Goal: Contribute content: Contribute content

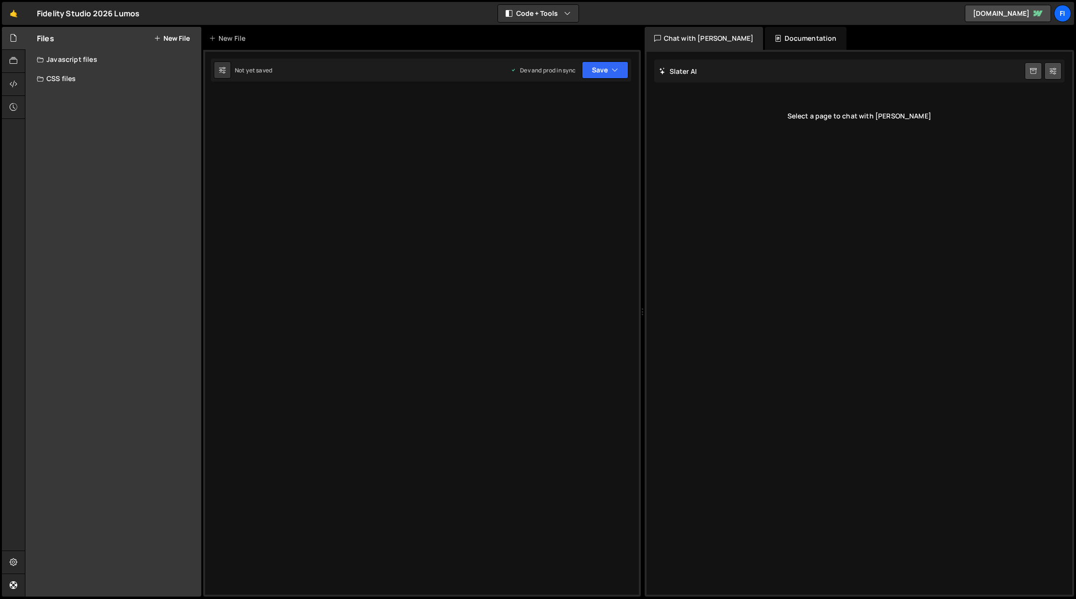
click at [326, 182] on div "Type cmd + s to save your Javascript file. XXXXXXXXXXXXXXXXXXXXXXXXXXXXXXXXXXXX…" at bounding box center [422, 323] width 438 height 547
click at [177, 41] on button "New File" at bounding box center [172, 39] width 36 height 8
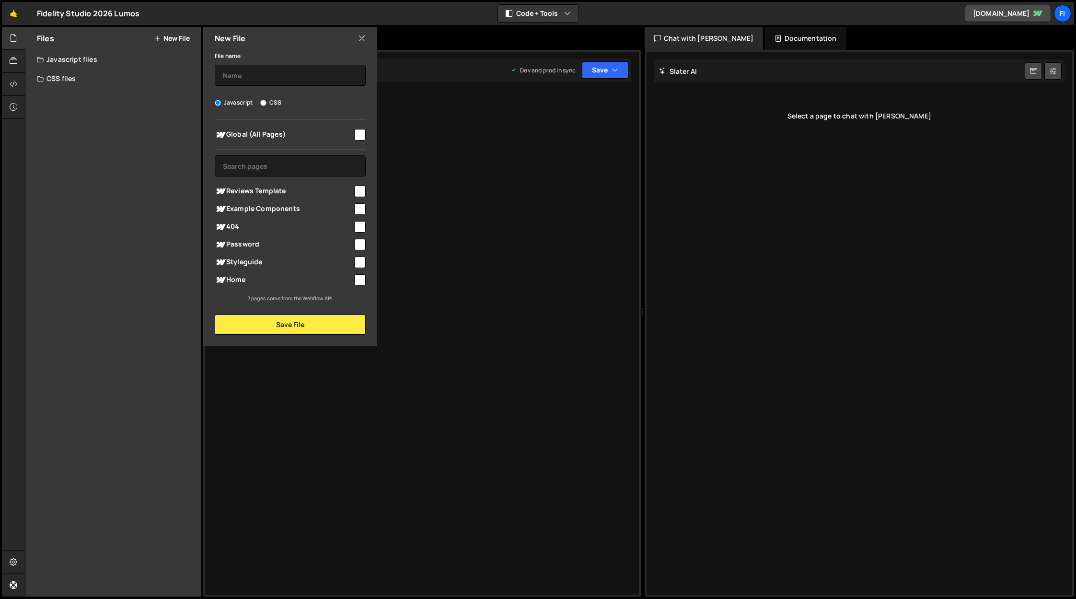
click at [280, 102] on label "CSS" at bounding box center [270, 103] width 21 height 10
click at [267, 102] on input "CSS" at bounding box center [263, 103] width 6 height 6
radio input "true"
click at [278, 78] on input "text" at bounding box center [290, 75] width 151 height 21
type input "Osmo Animations CSS"
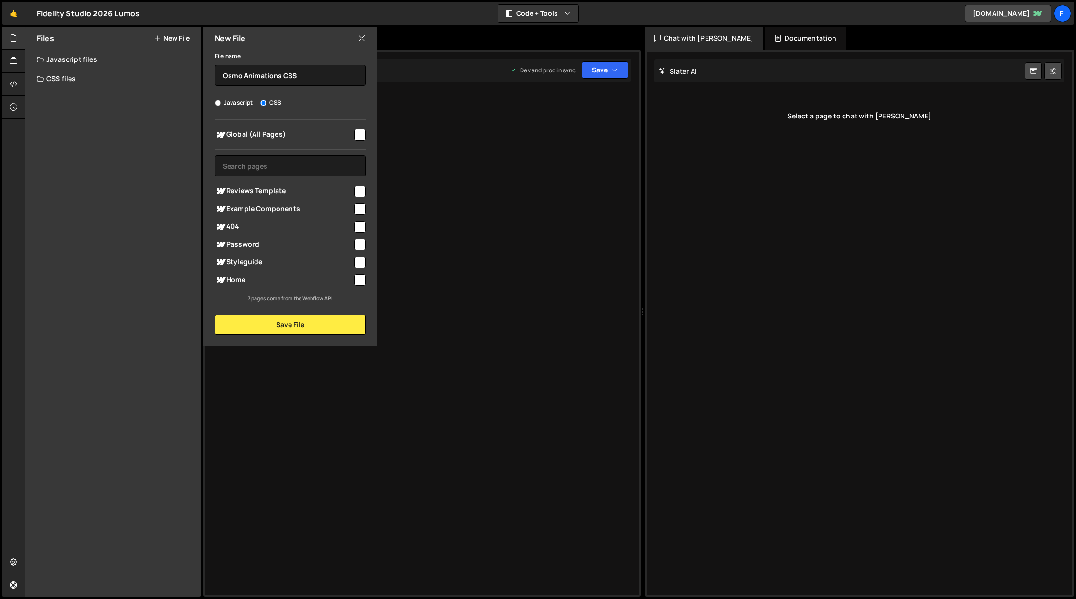
click at [366, 133] on div "Global (All Pages) Reviews Template" at bounding box center [290, 211] width 174 height 183
click at [362, 134] on input "checkbox" at bounding box center [360, 135] width 12 height 12
checkbox input "true"
click at [322, 330] on button "Save File" at bounding box center [290, 325] width 151 height 20
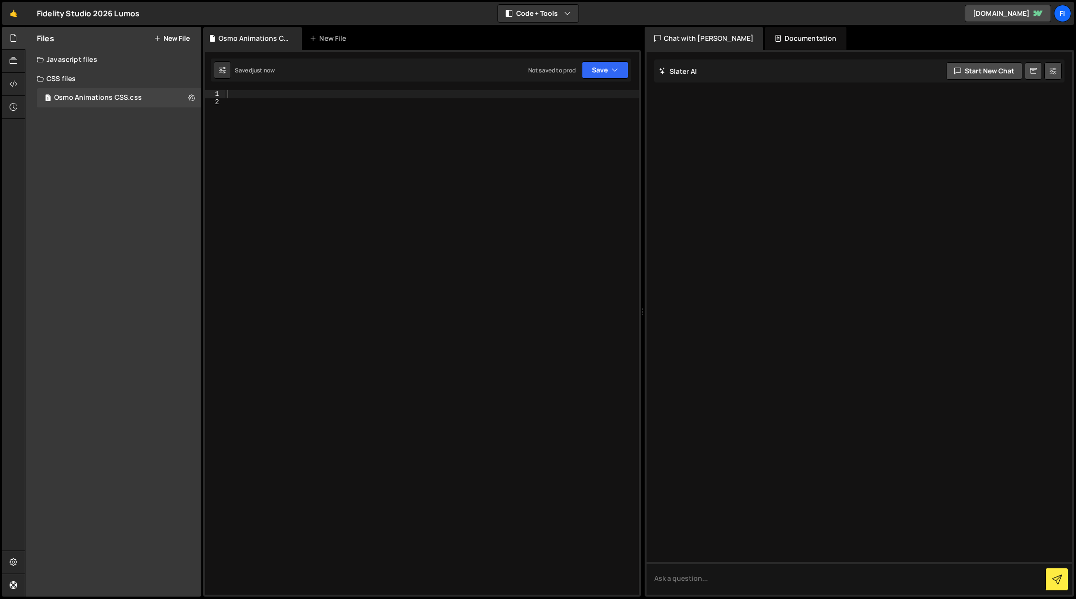
click at [441, 264] on div at bounding box center [432, 350] width 414 height 520
paste textarea "</style>"
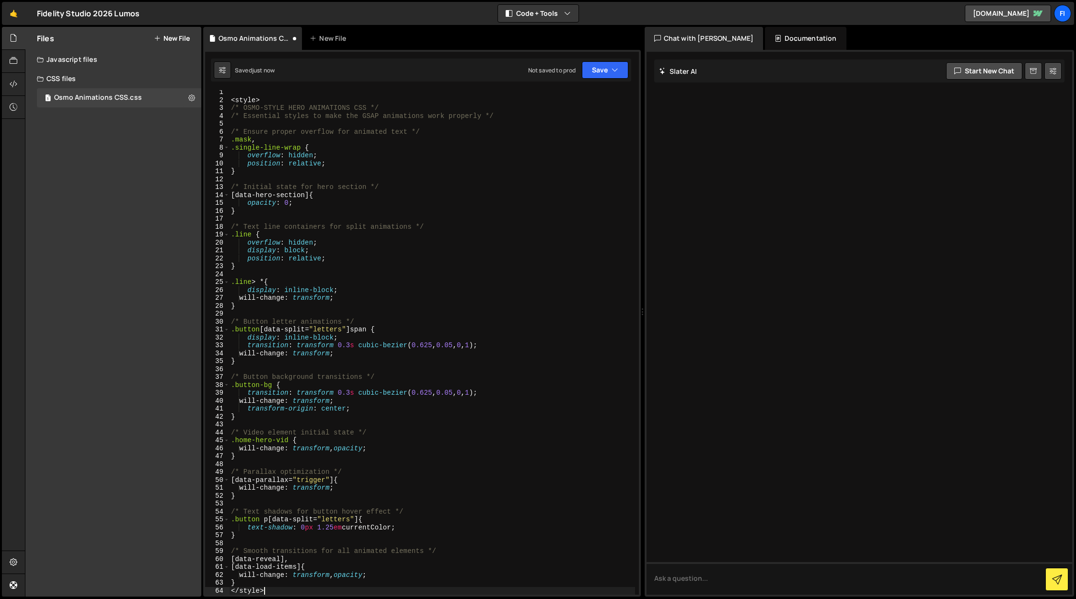
paste textarea
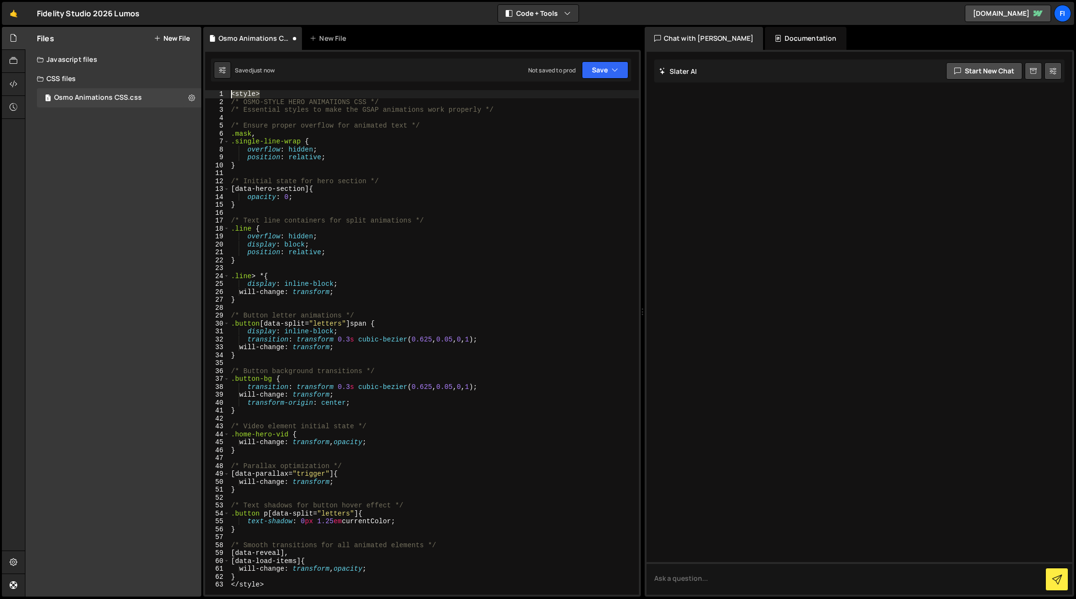
drag, startPoint x: 275, startPoint y: 90, endPoint x: 229, endPoint y: 93, distance: 46.6
click at [229, 93] on div "</style> 1 2 3 4 5 6 7 8 9 10 11 12 13 14 15 16 17 18 19 20 21 22 23 24 25 26 2…" at bounding box center [422, 342] width 434 height 504
type textarea "<style>"
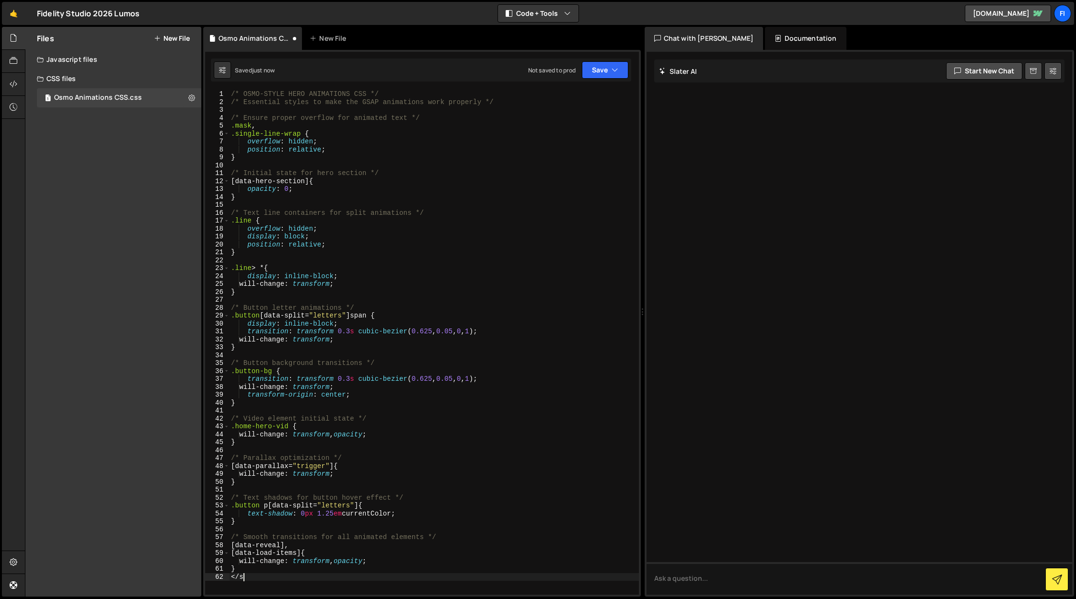
type textarea "<"
click at [597, 71] on button "Save" at bounding box center [605, 69] width 47 height 17
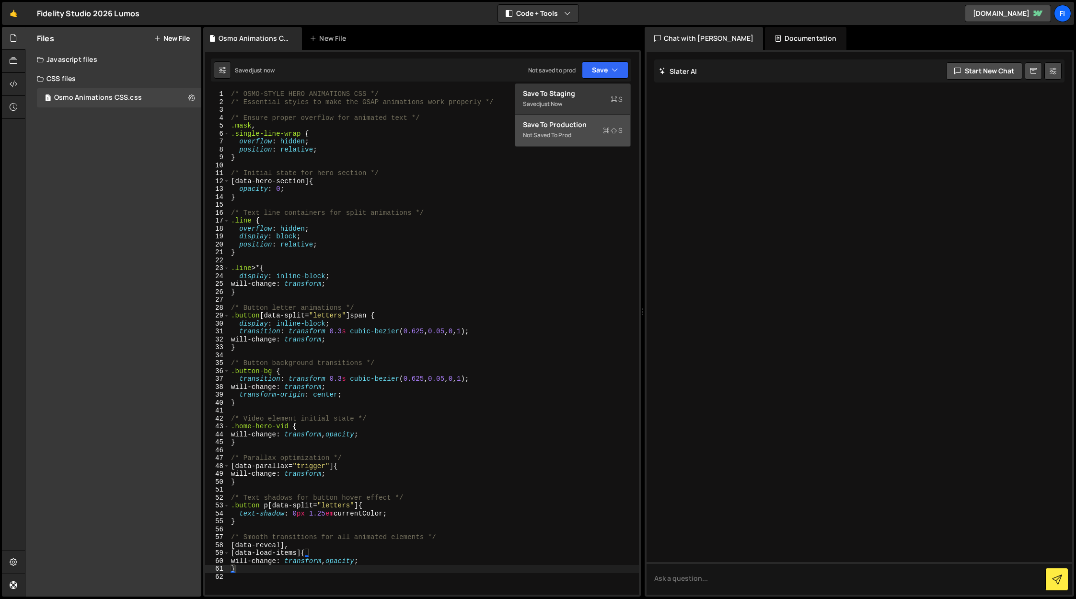
click at [586, 133] on div "Not saved to prod" at bounding box center [573, 135] width 100 height 12
click at [489, 270] on div "/* OSMO-STYLE HERO ANIMATIONS CSS */ /* Essential styles to make the GSAP anima…" at bounding box center [434, 350] width 410 height 520
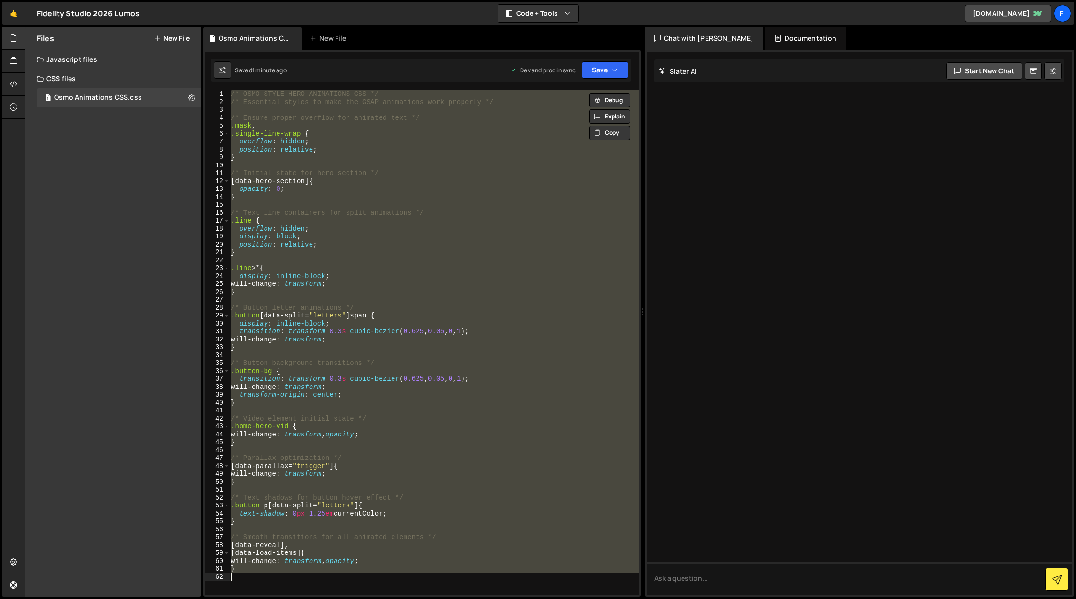
paste textarea ");"
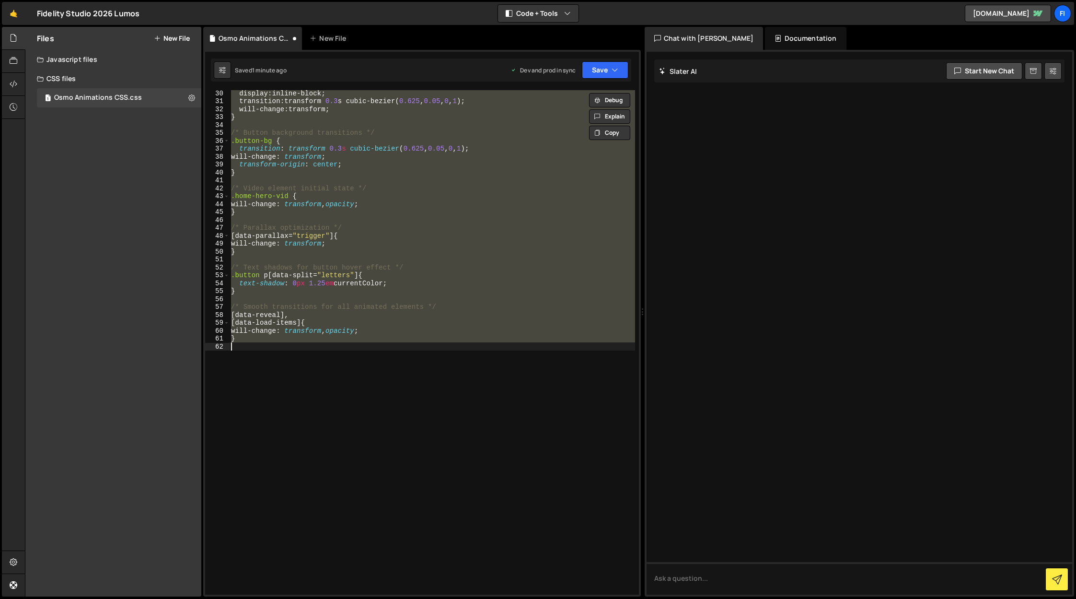
scroll to position [234, 0]
click at [484, 283] on div "display : inline-block ; transition : transform 0.3 s cubic-bezier ( 0.625 , 0.…" at bounding box center [432, 342] width 406 height 504
paste textarea ");"
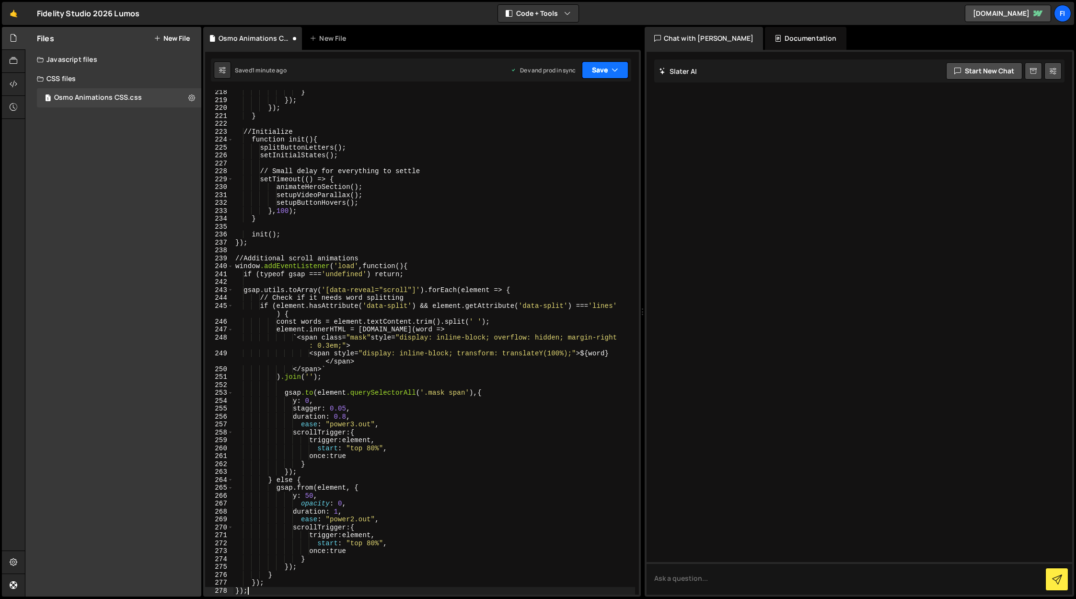
click at [609, 70] on button "Save" at bounding box center [605, 69] width 47 height 17
click at [585, 125] on div "Save to Production S" at bounding box center [573, 125] width 100 height 10
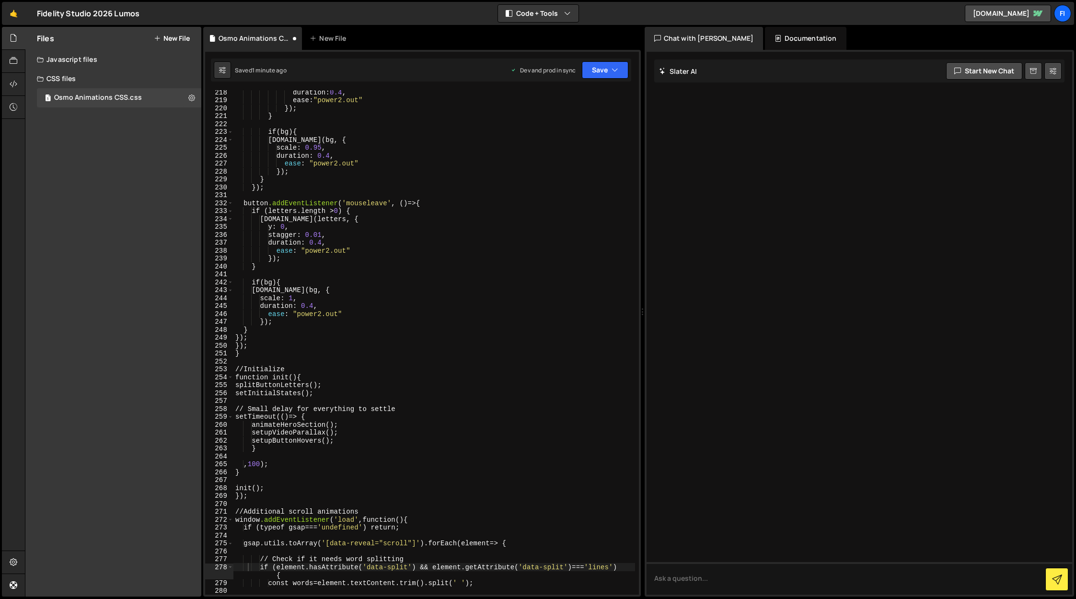
scroll to position [1750, 0]
click at [609, 75] on button "Save" at bounding box center [605, 69] width 47 height 17
click at [597, 121] on div "Save to Production S" at bounding box center [573, 125] width 100 height 10
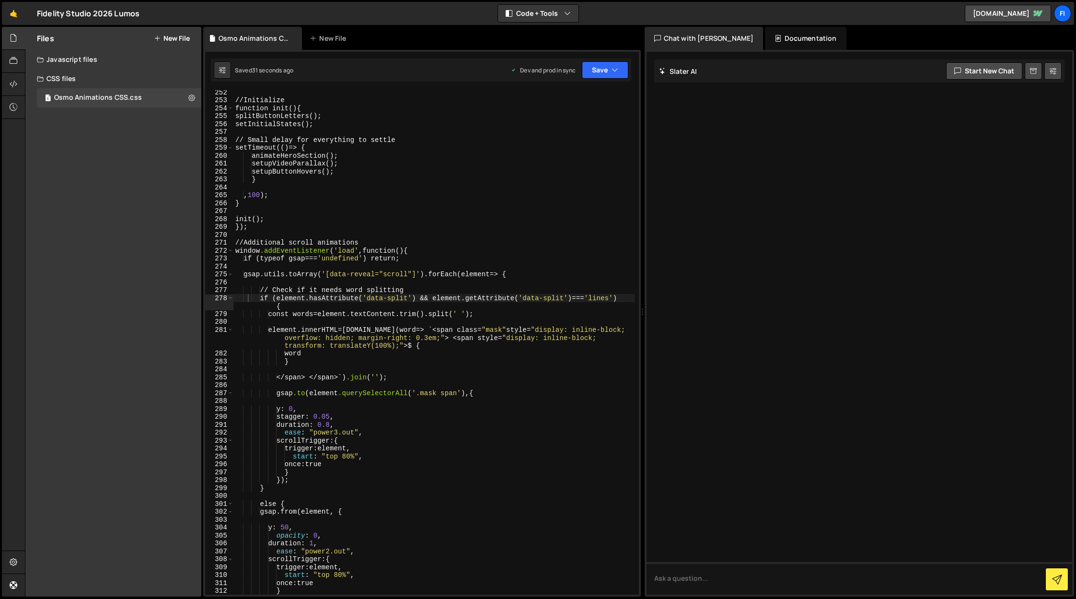
scroll to position [2019, 0]
click at [486, 422] on div "// Initialize function init () { splitButtonLetters() ; setInitialStates() ; //…" at bounding box center [434, 348] width 402 height 520
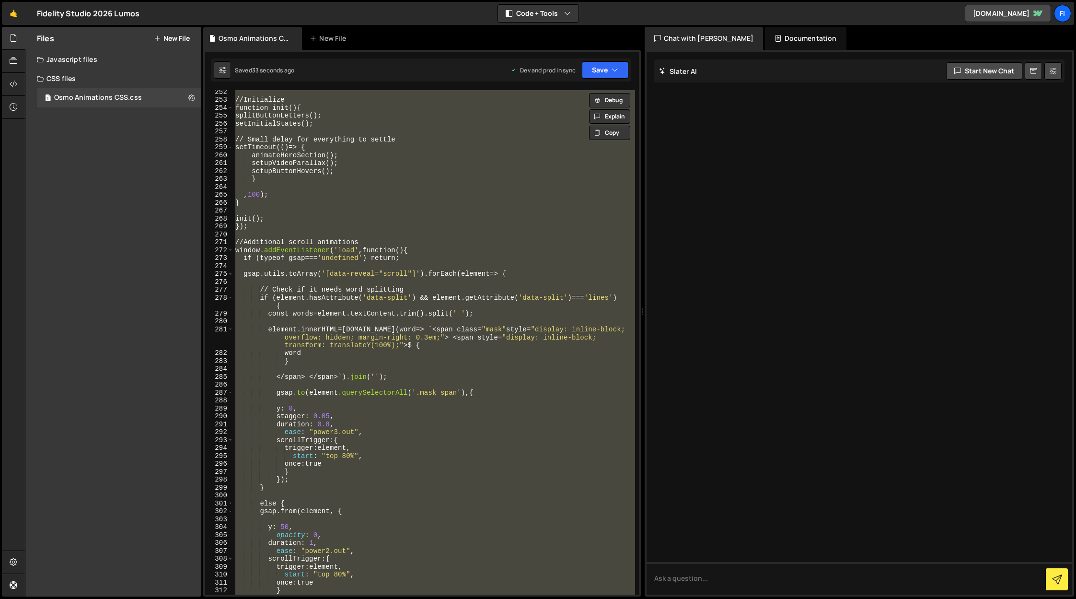
paste textarea
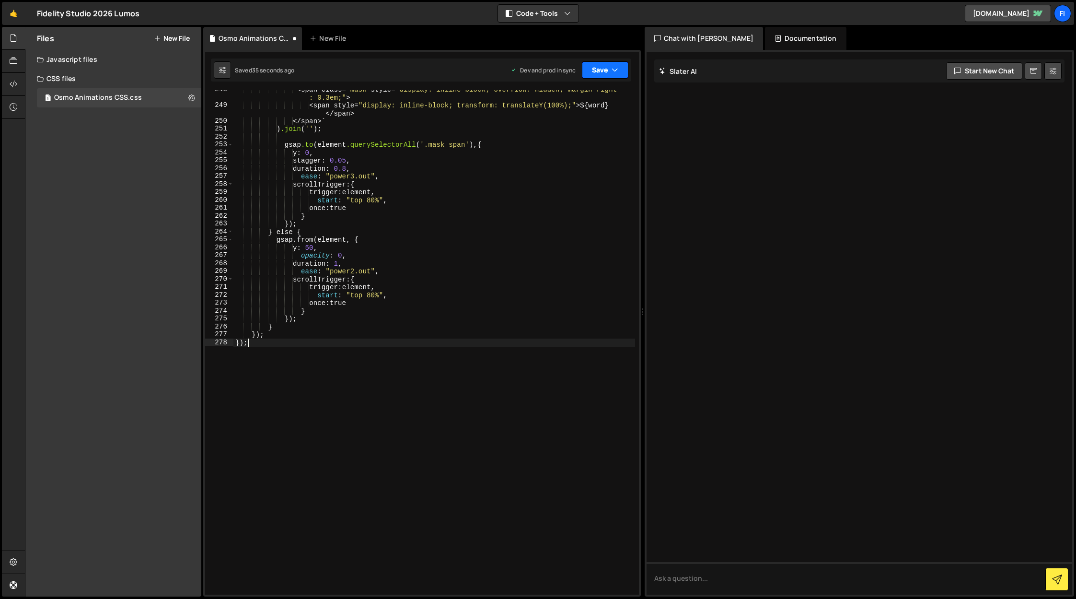
click at [624, 69] on button "Save" at bounding box center [605, 69] width 47 height 17
click at [592, 132] on div "Saved 14 seconds ago" at bounding box center [573, 135] width 100 height 12
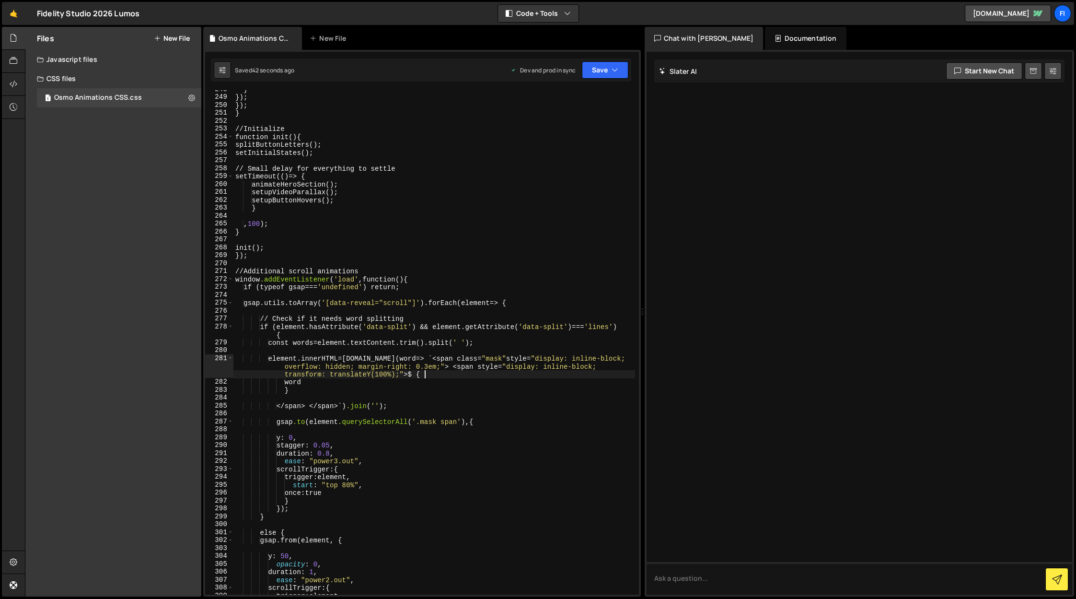
click at [568, 372] on div "} } ); } ); } // Initialize function init () { splitButtonLetters() ; setInitia…" at bounding box center [434, 345] width 402 height 520
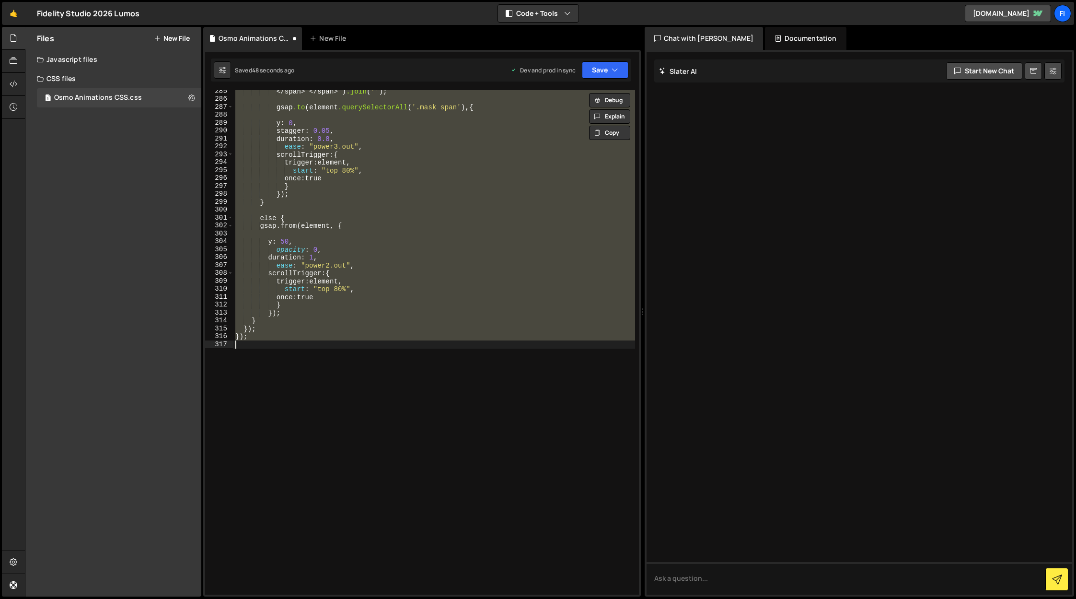
scroll to position [2304, 0]
click at [424, 275] on div "</ span > </ span >`) .join ( ' ' ); gsap .to ( element .querySelectorAll ( ' .…" at bounding box center [434, 342] width 402 height 504
paste textarea
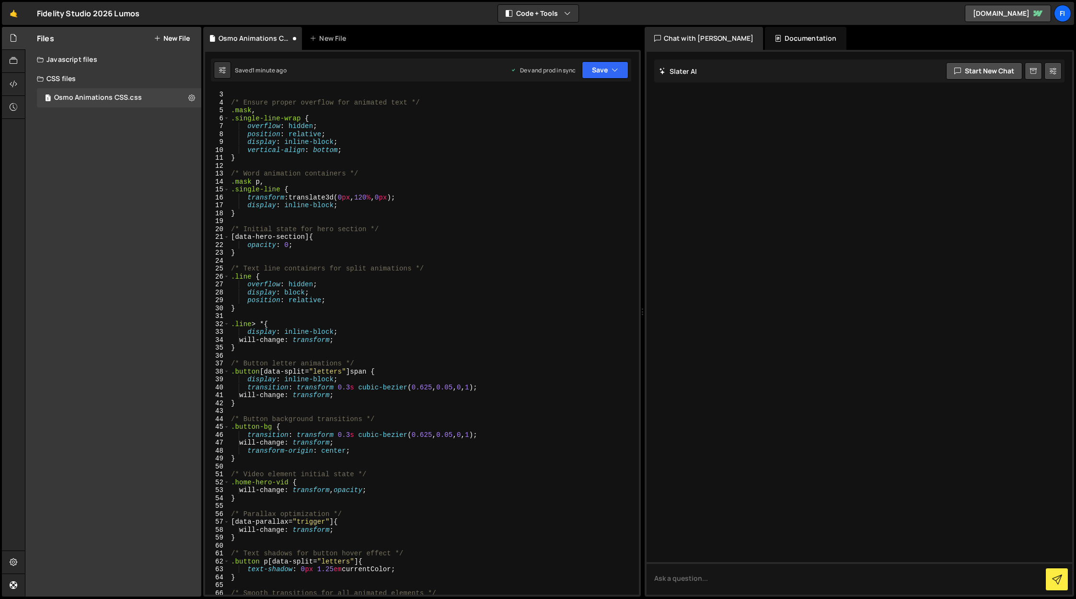
scroll to position [0, 0]
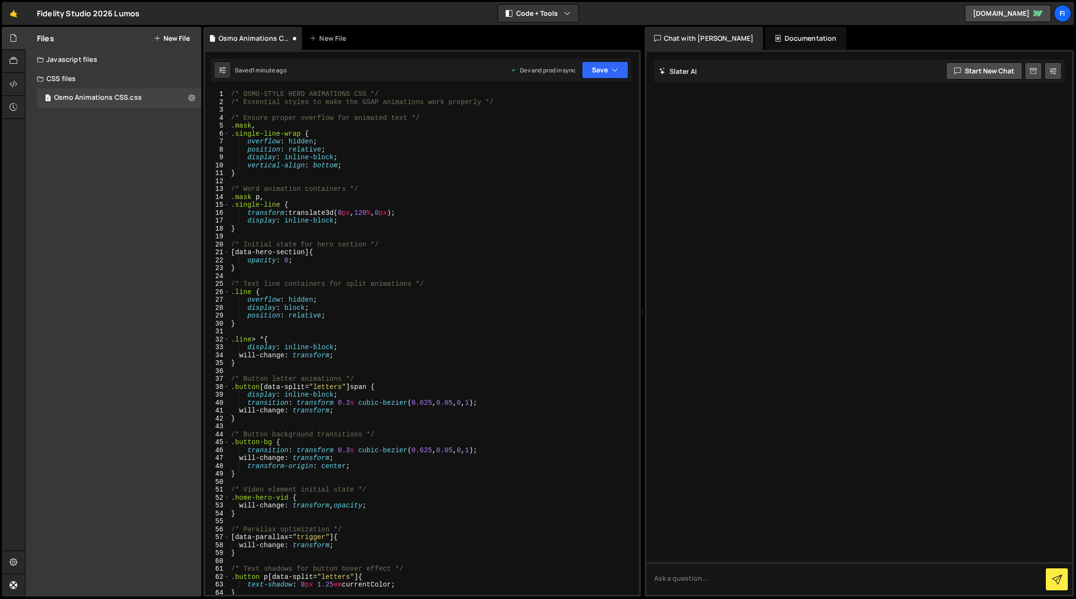
type textarea "});"
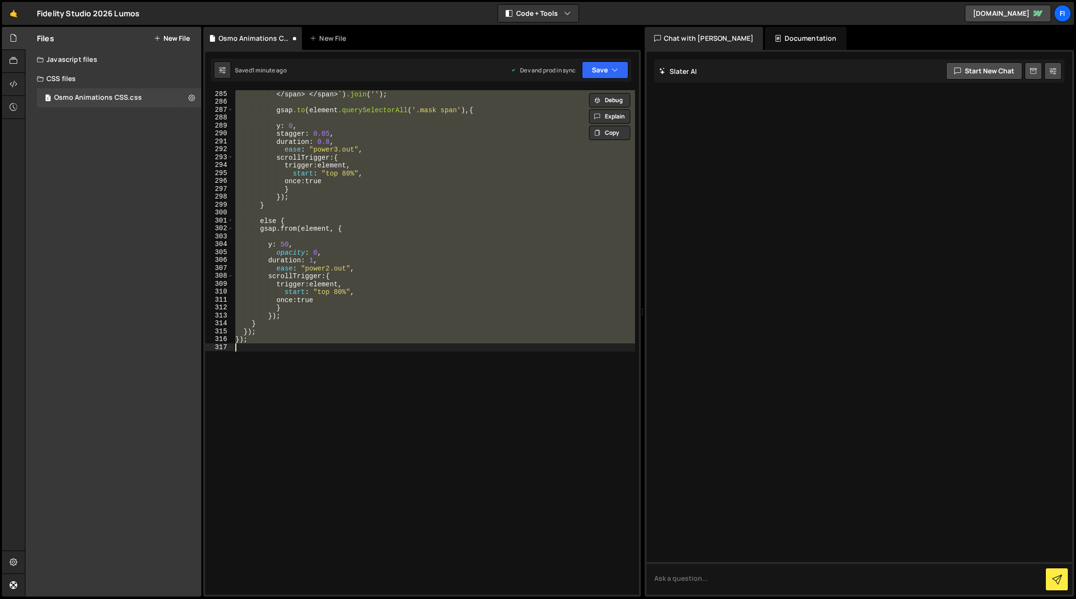
scroll to position [2307, 0]
click at [349, 400] on div "</ span > </ span >`) .join ( ' ' ); gsap .to ( element .querySelectorAll ( ' .…" at bounding box center [434, 342] width 402 height 504
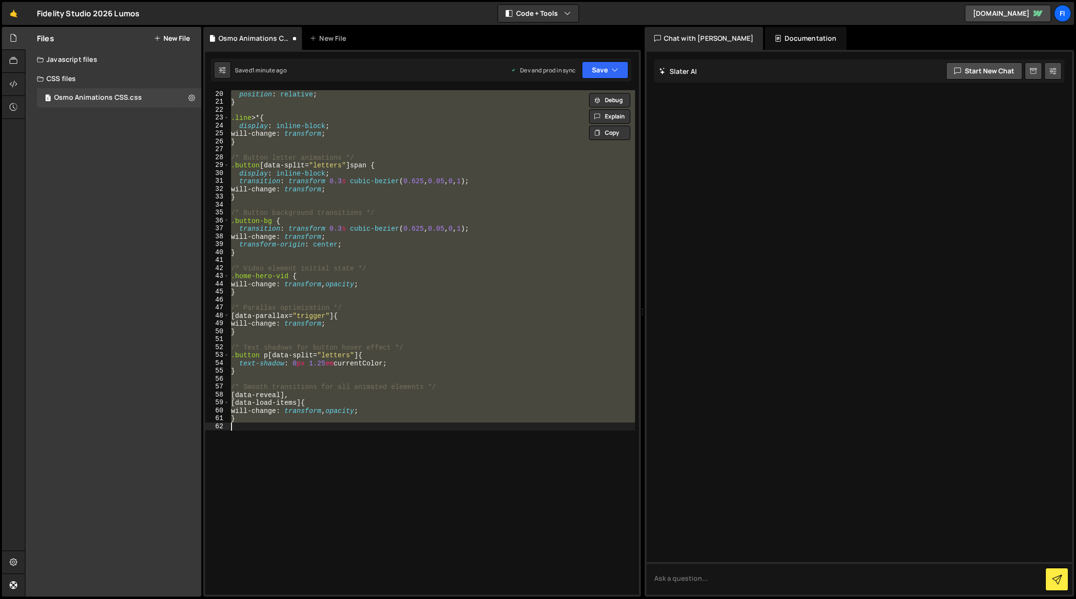
paste textarea
type textarea "}"
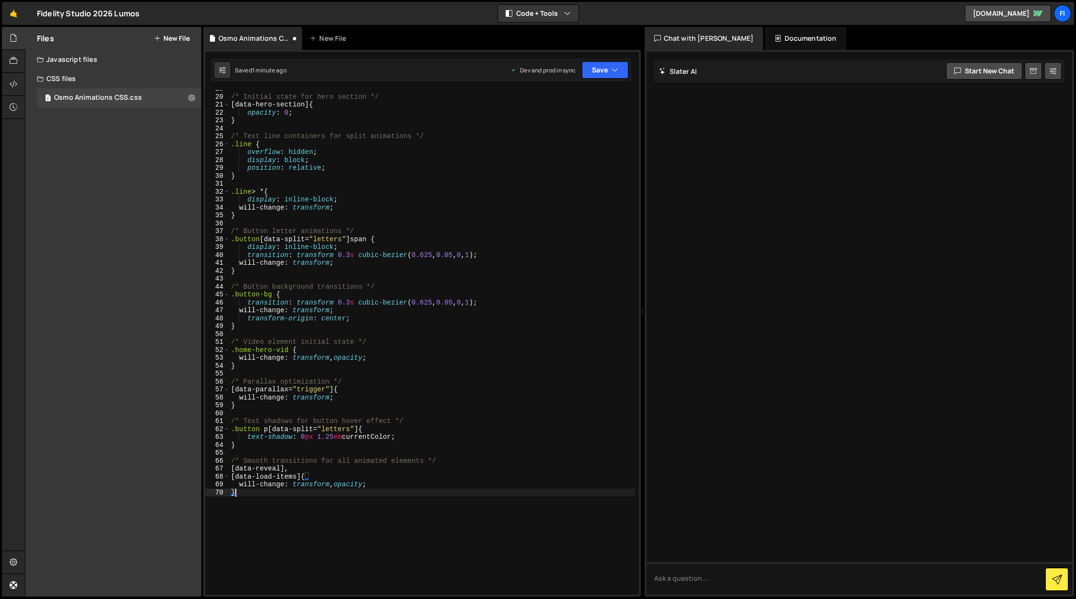
scroll to position [147, 0]
click at [604, 70] on button "Save" at bounding box center [605, 69] width 47 height 17
click at [580, 134] on div "Saved 1 minute ago" at bounding box center [573, 135] width 100 height 12
click at [390, 187] on div "/* Initial state for hero section */ [ data-hero-section ] { opacity : 0 ; } /*…" at bounding box center [432, 346] width 406 height 520
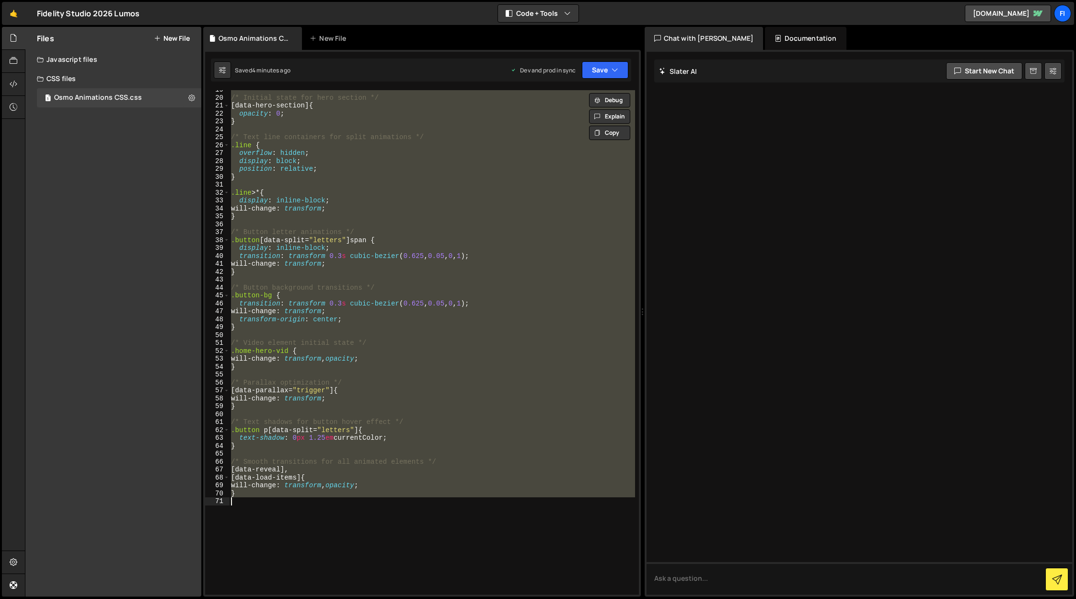
paste textarea
type textarea "}"
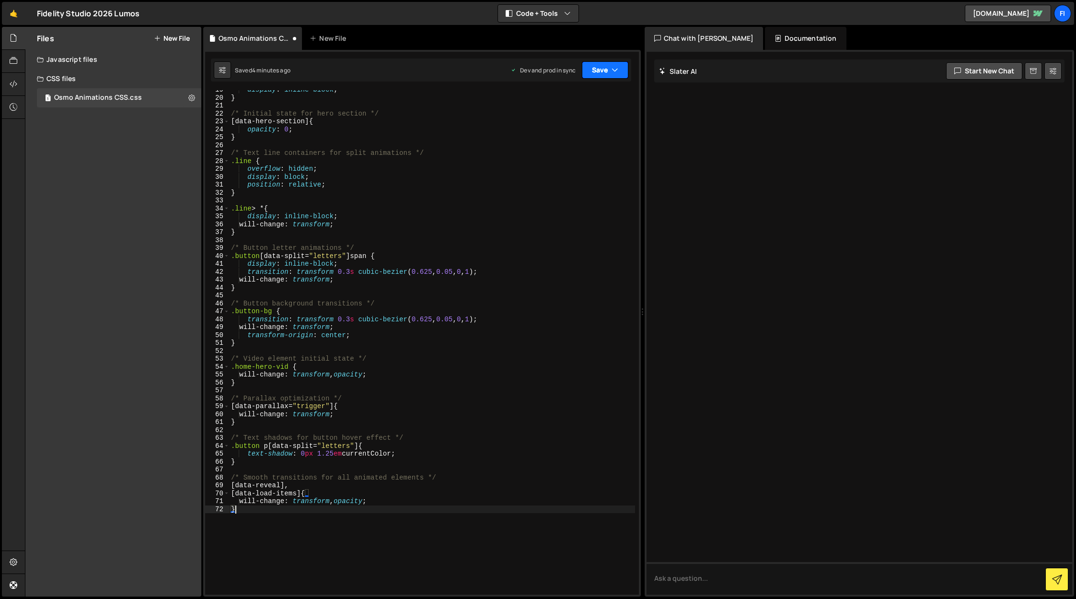
click at [596, 69] on button "Save" at bounding box center [605, 69] width 47 height 17
click at [593, 127] on div "Save to Production S" at bounding box center [573, 125] width 100 height 10
click at [185, 40] on button "New File" at bounding box center [172, 39] width 36 height 8
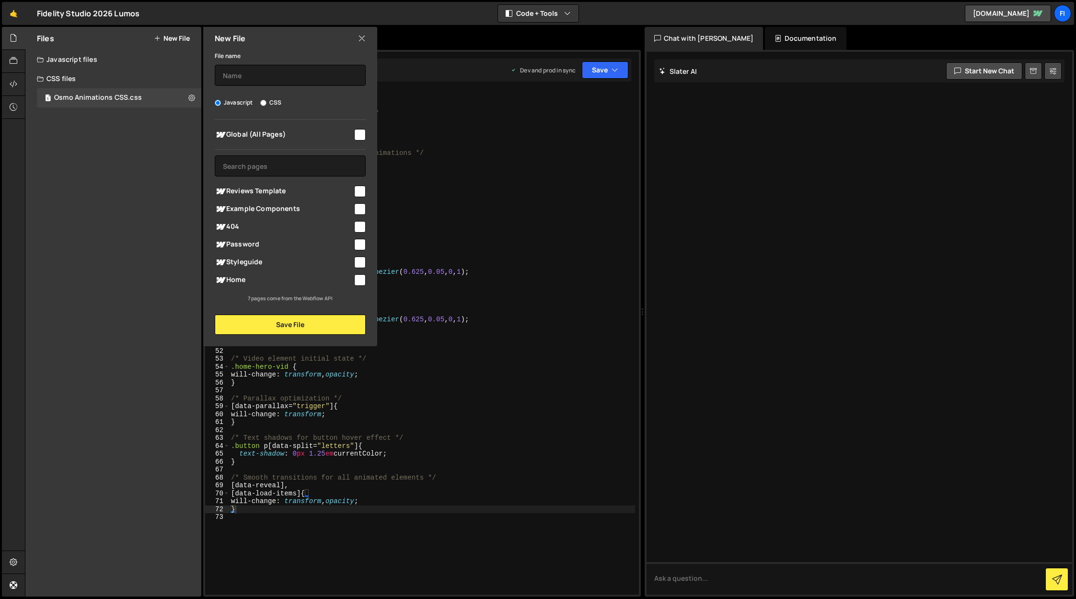
click at [268, 102] on label "CSS" at bounding box center [270, 103] width 21 height 10
click at [267, 102] on input "CSS" at bounding box center [263, 103] width 6 height 6
radio input "true"
click at [239, 102] on label "Javascript" at bounding box center [234, 103] width 38 height 10
click at [221, 102] on input "Javascript" at bounding box center [218, 103] width 6 height 6
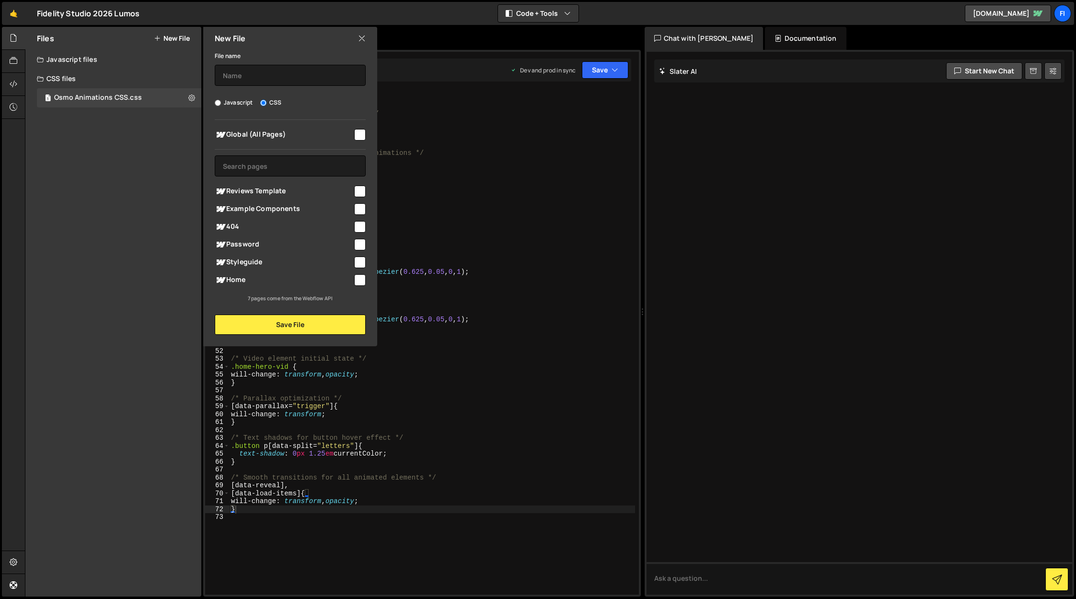
radio input "true"
click at [354, 134] on div at bounding box center [359, 134] width 13 height 13
click at [360, 137] on input "checkbox" at bounding box center [360, 135] width 12 height 12
checkbox input "true"
click at [305, 74] on input "text" at bounding box center [290, 75] width 151 height 21
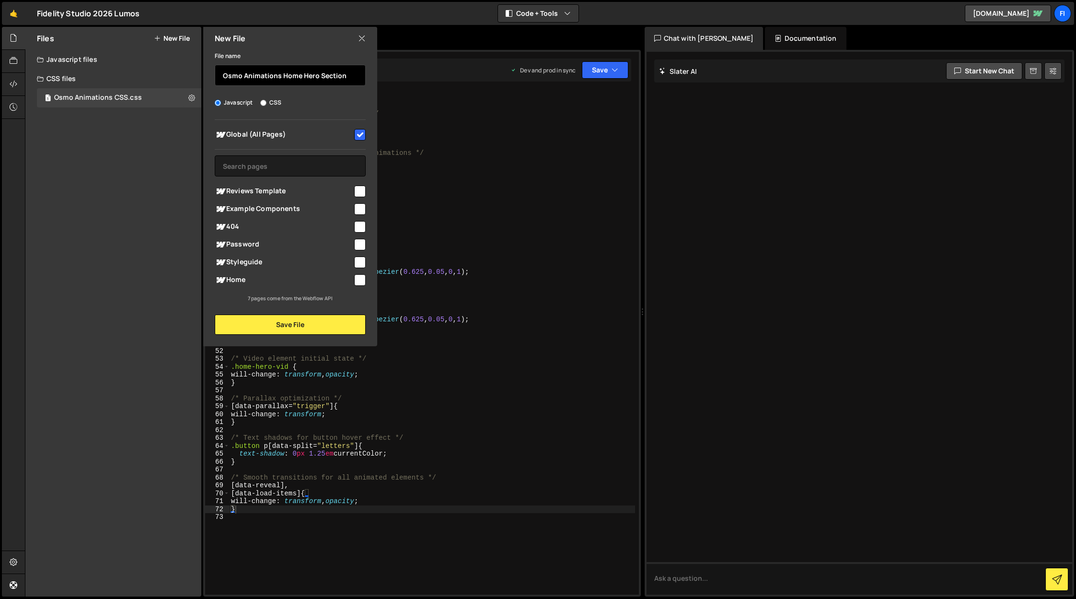
type input "Osmo Animations Home Hero Section"
click at [357, 279] on input "checkbox" at bounding box center [360, 280] width 12 height 12
click at [360, 278] on input "checkbox" at bounding box center [360, 280] width 12 height 12
checkbox input "false"
click at [335, 320] on button "Save File" at bounding box center [290, 325] width 151 height 20
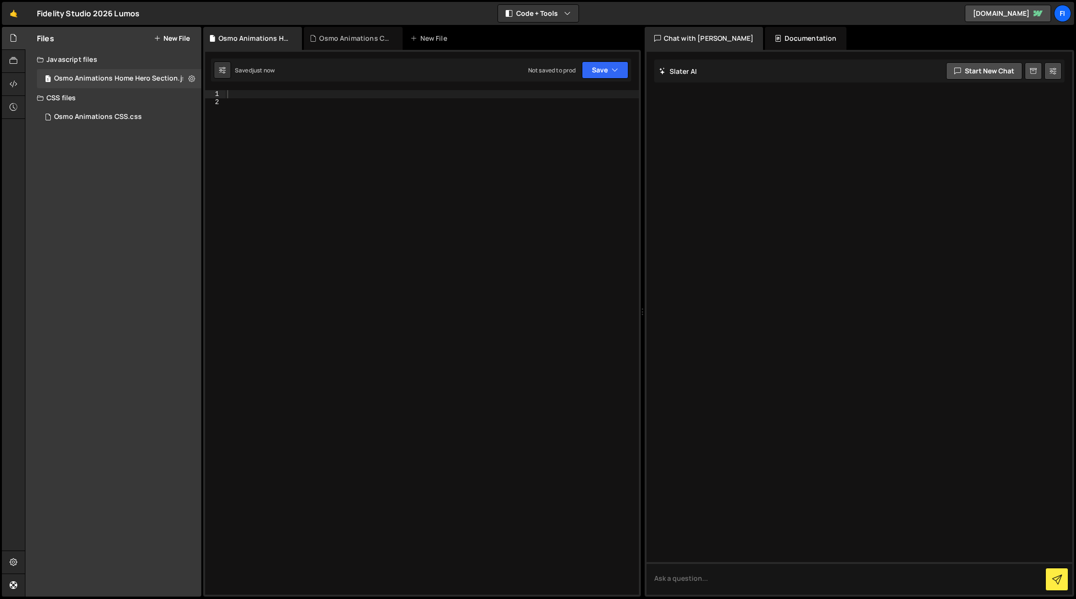
click at [316, 205] on div at bounding box center [432, 350] width 414 height 520
click at [348, 202] on div at bounding box center [432, 350] width 414 height 520
drag, startPoint x: 354, startPoint y: 213, endPoint x: 341, endPoint y: 165, distance: 49.5
click at [348, 202] on div at bounding box center [432, 350] width 414 height 520
paste textarea "});"
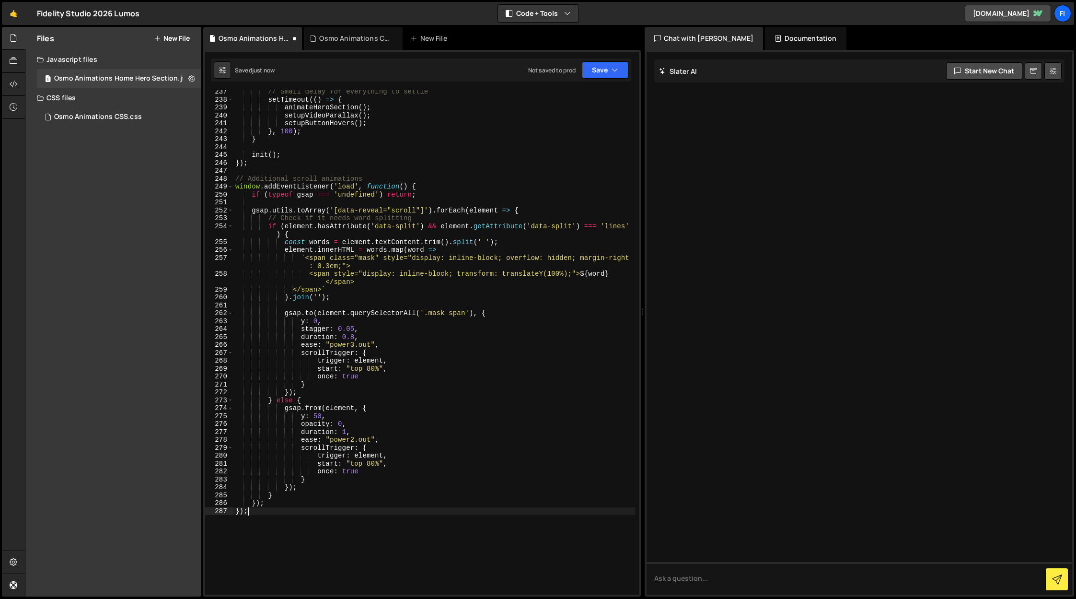
scroll to position [1914, 0]
click at [618, 68] on button "Save" at bounding box center [605, 69] width 47 height 17
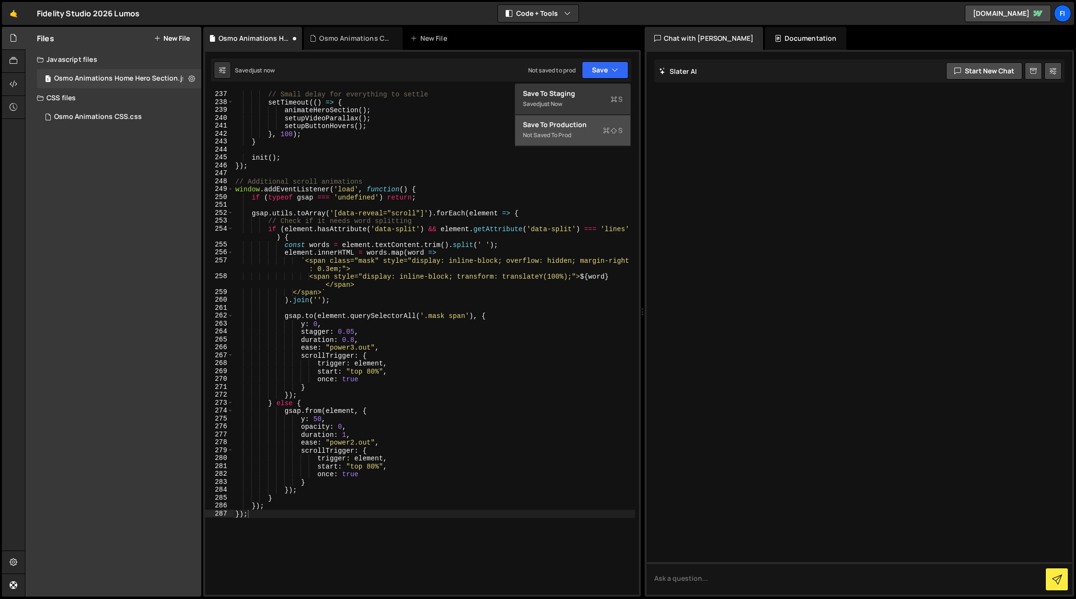
click at [601, 122] on div "Save to Production S" at bounding box center [573, 125] width 100 height 10
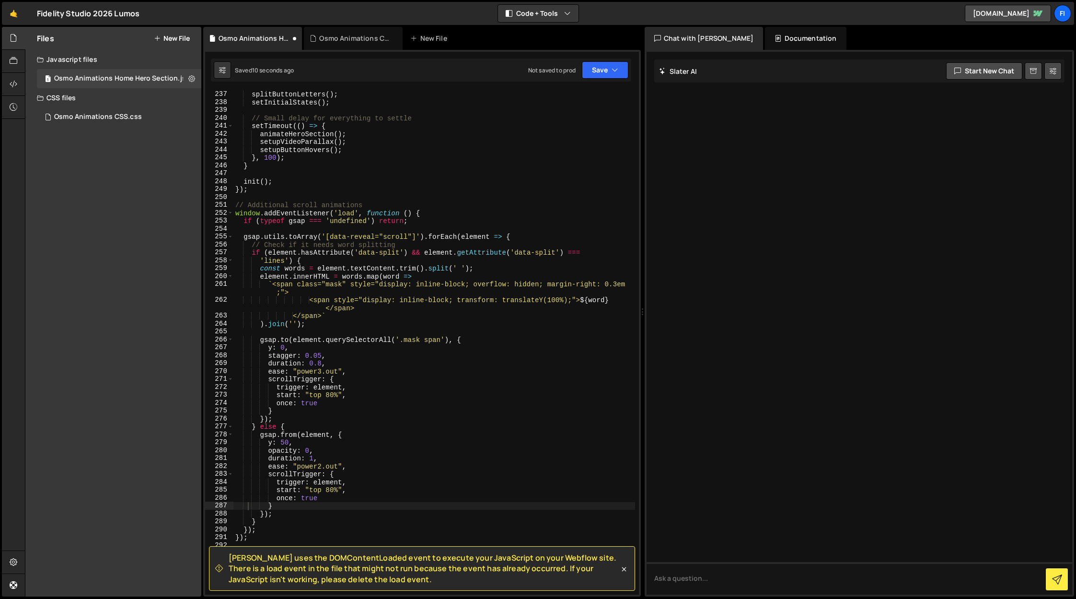
scroll to position [1883, 0]
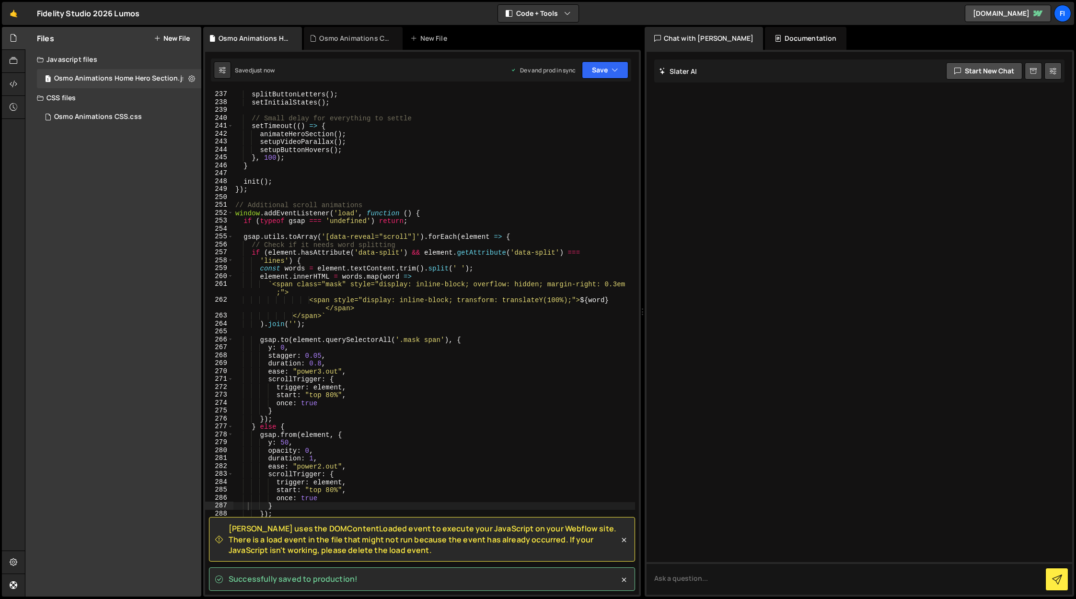
drag, startPoint x: 361, startPoint y: 577, endPoint x: 242, endPoint y: 550, distance: 122.4
click at [231, 556] on div "[PERSON_NAME] uses the DOMContentLoaded event to execute your JavaScript on you…" at bounding box center [422, 539] width 426 height 45
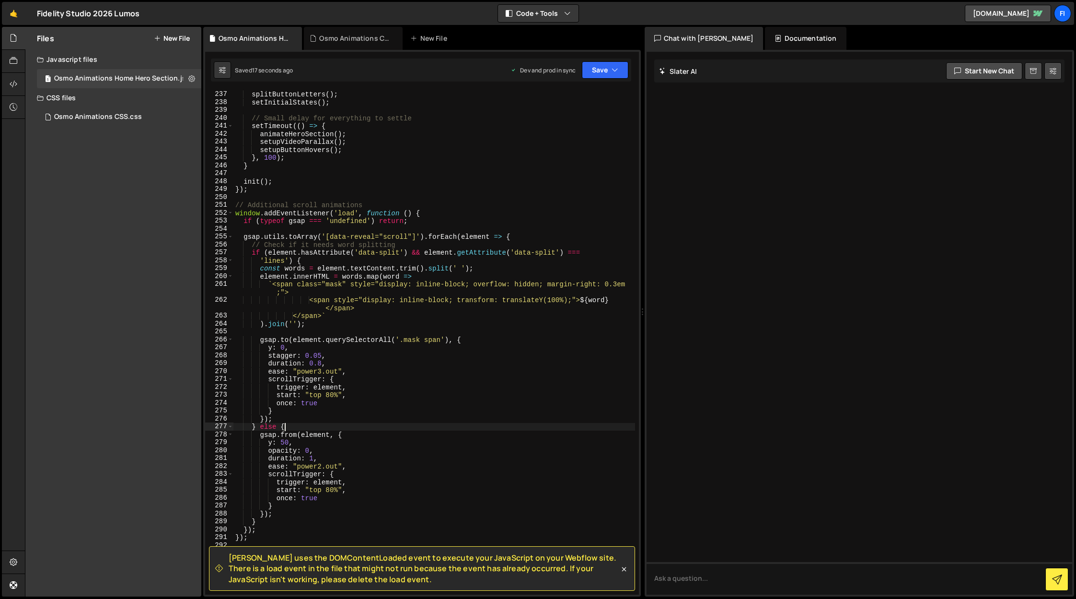
click at [395, 430] on div "function init ( ) { splitButtonLetters ( ) ; setInitialStates ( ) ; // Small de…" at bounding box center [434, 342] width 402 height 520
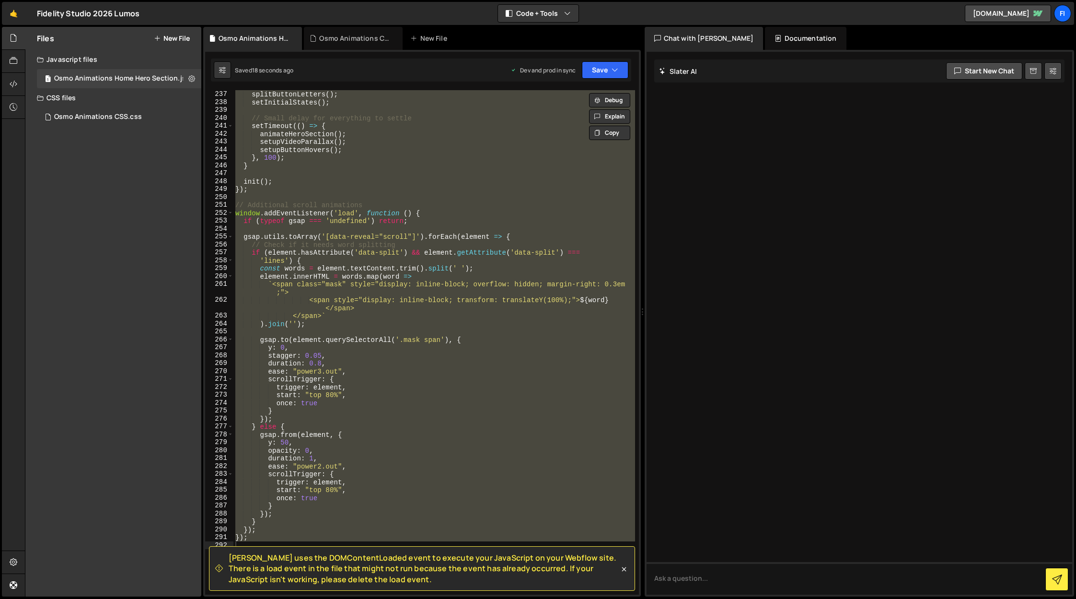
click at [355, 583] on span "[PERSON_NAME] uses the DOMContentLoaded event to execute your JavaScript on you…" at bounding box center [424, 568] width 391 height 32
drag, startPoint x: 375, startPoint y: 582, endPoint x: 231, endPoint y: 556, distance: 147.2
click at [231, 556] on span "[PERSON_NAME] uses the DOMContentLoaded event to execute your JavaScript on you…" at bounding box center [424, 568] width 391 height 32
copy span "[PERSON_NAME] uses the DOMContentLoaded event to execute your JavaScript on you…"
click at [432, 459] on div "function init ( ) { splitButtonLetters ( ) ; setInitialStates ( ) ; // Small de…" at bounding box center [434, 342] width 402 height 504
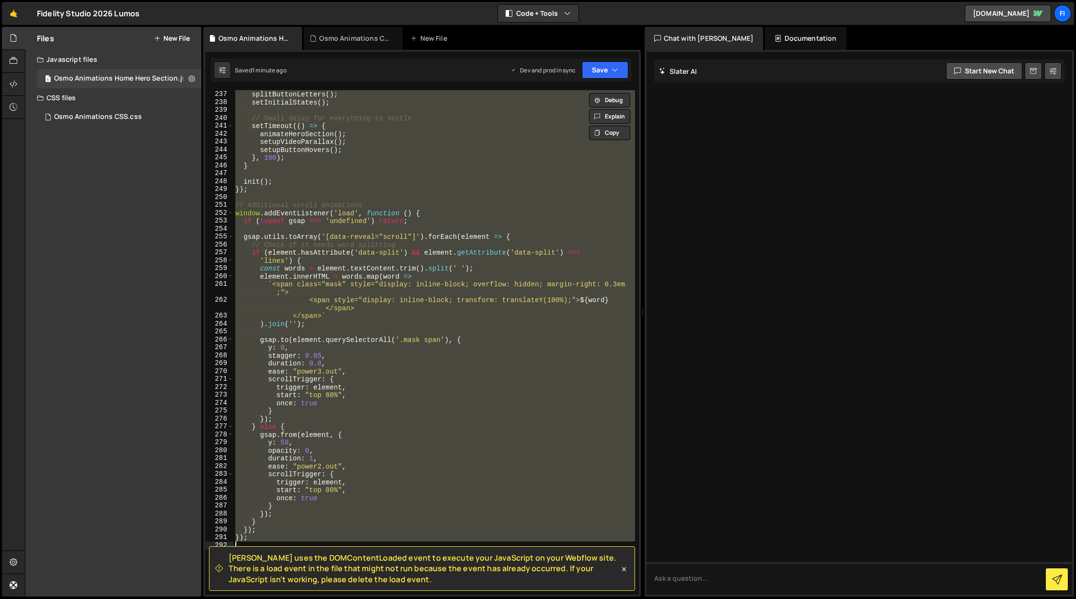
paste textarea ", 200);"
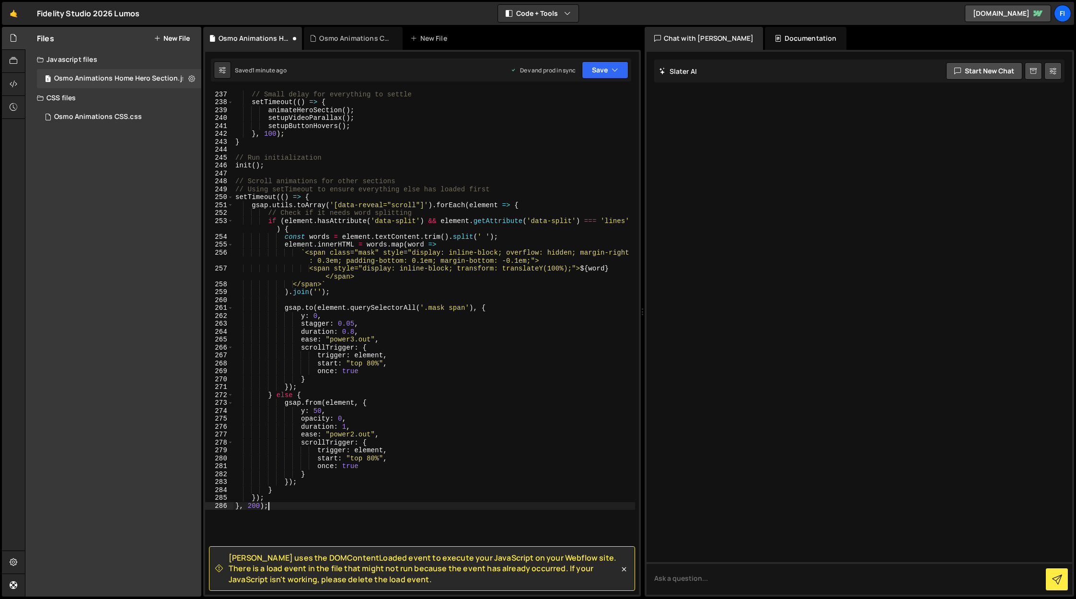
scroll to position [1906, 0]
click at [603, 67] on button "Save" at bounding box center [605, 69] width 47 height 17
click at [580, 131] on div "Saved 1 minute ago" at bounding box center [573, 135] width 100 height 12
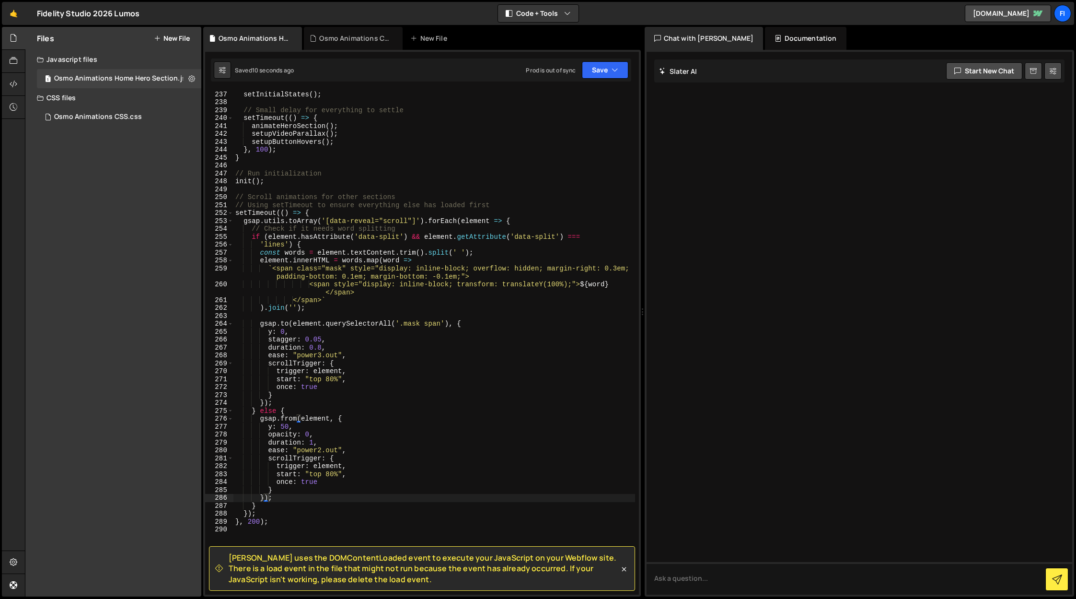
click at [363, 510] on div "splitButtonLetters ( ) ; setInitialStates ( ) ; // Small delay for everything t…" at bounding box center [434, 342] width 402 height 520
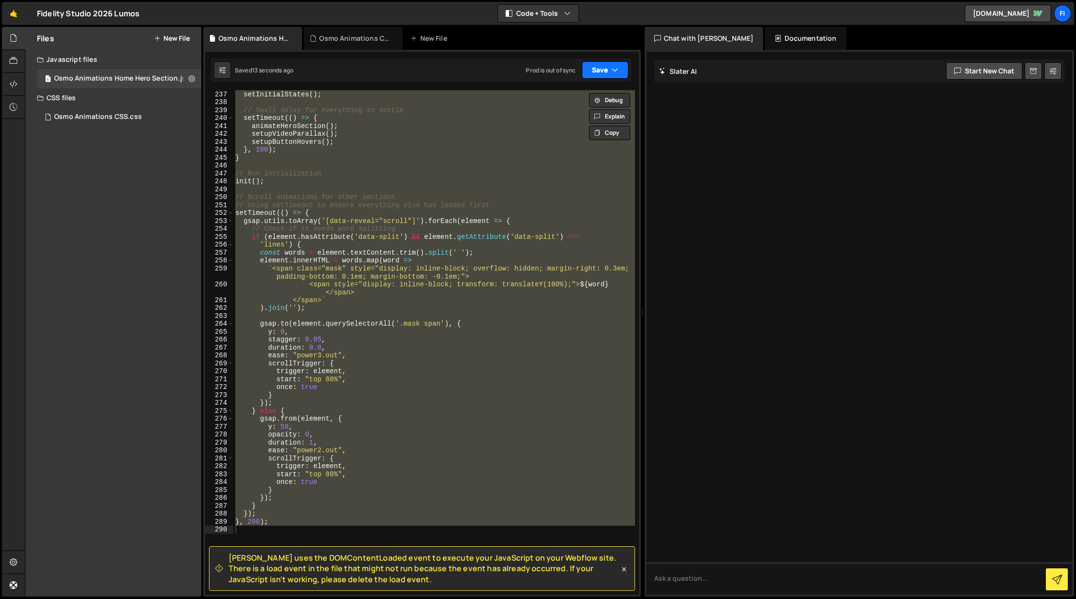
click at [621, 73] on button "Save" at bounding box center [605, 69] width 47 height 17
click at [601, 135] on div "Saved 2 minutes ago" at bounding box center [573, 135] width 100 height 12
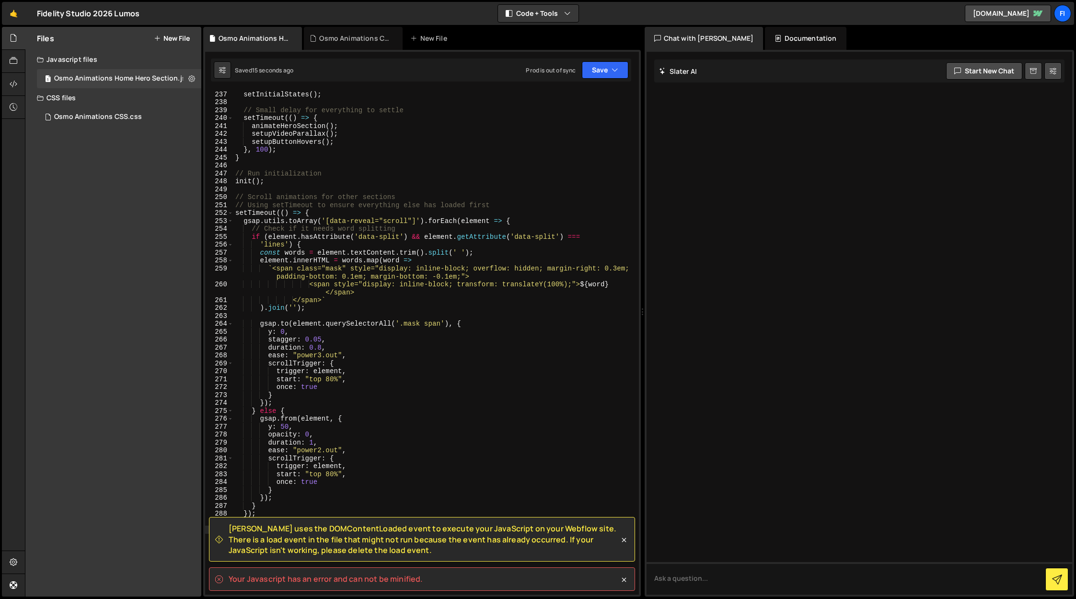
click at [547, 259] on div "splitButtonLetters ( ) ; setInitialStates ( ) ; // Small delay for everything t…" at bounding box center [434, 342] width 402 height 520
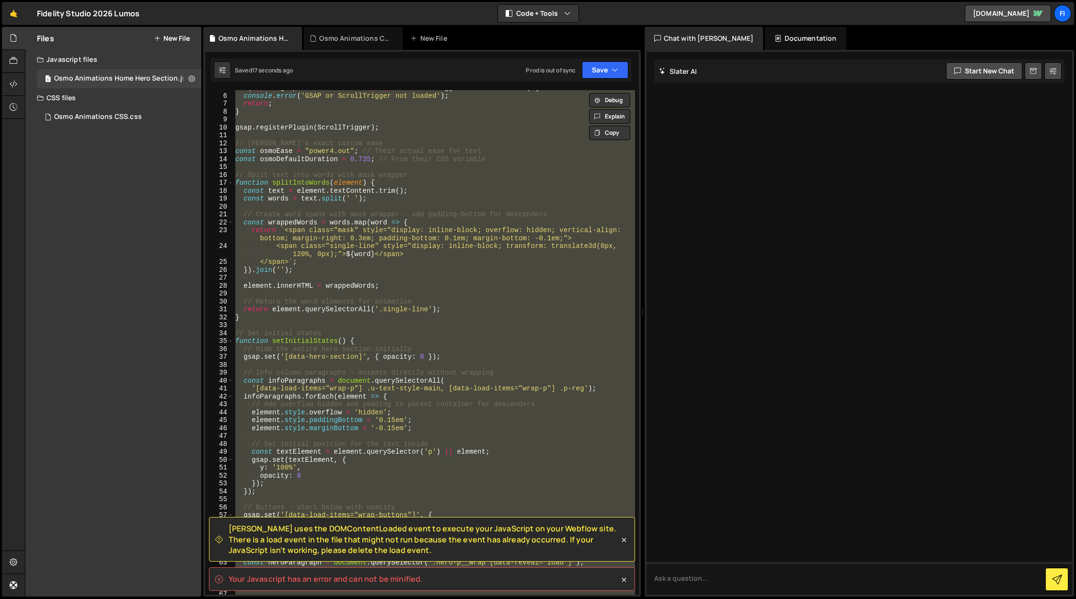
scroll to position [0, 0]
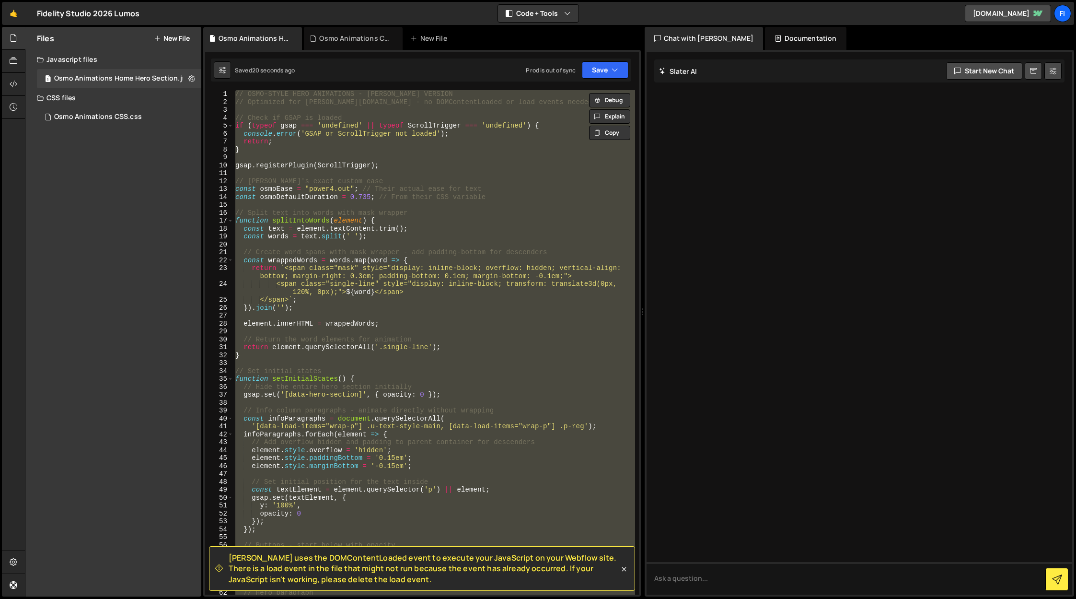
click at [504, 259] on div "// OSMO-STYLE HERO ANIMATIONS - [PERSON_NAME] VERSION // Optimized for [PERSON_…" at bounding box center [434, 342] width 402 height 504
type textarea "const wrappedWords = [DOMAIN_NAME](word => {"
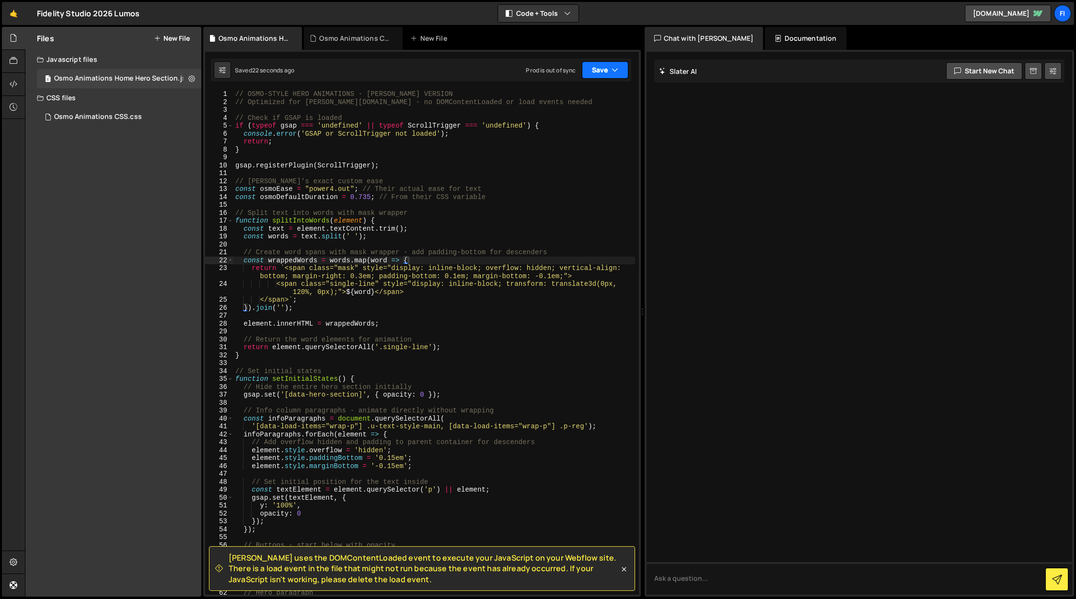
click at [616, 68] on icon "button" at bounding box center [615, 70] width 7 height 10
click at [578, 142] on button "Save to Production S Saved 2 minutes ago" at bounding box center [572, 130] width 115 height 31
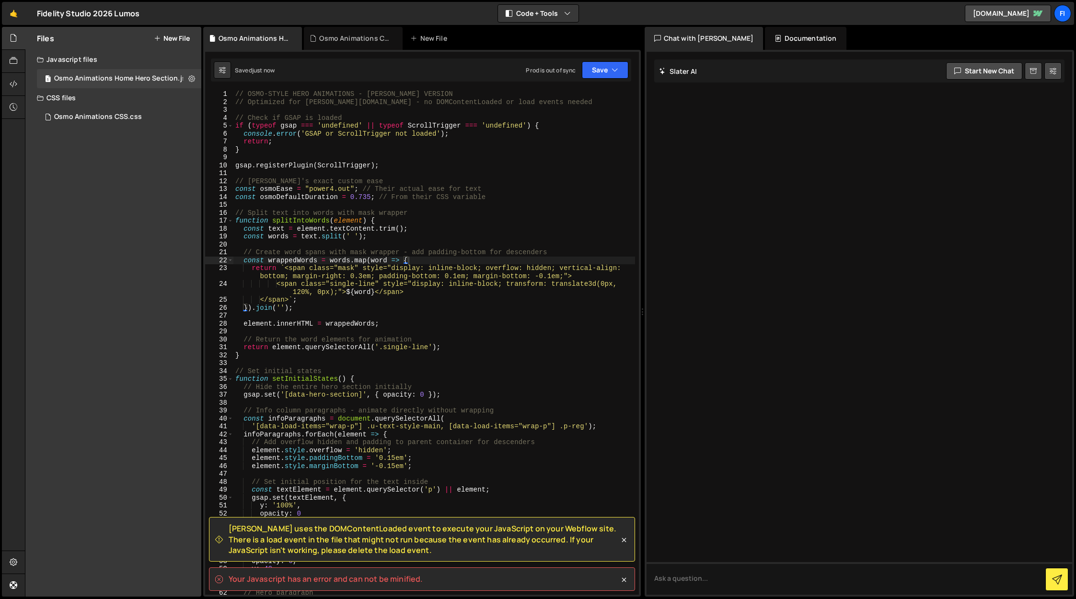
click at [305, 579] on spa "Your Javascript has an error and can not be minified." at bounding box center [326, 578] width 194 height 11
copy div "Lore Ipsumdolor sit am conse adi eli sed do eiusmodt. Inci utl + e do magn aliq…"
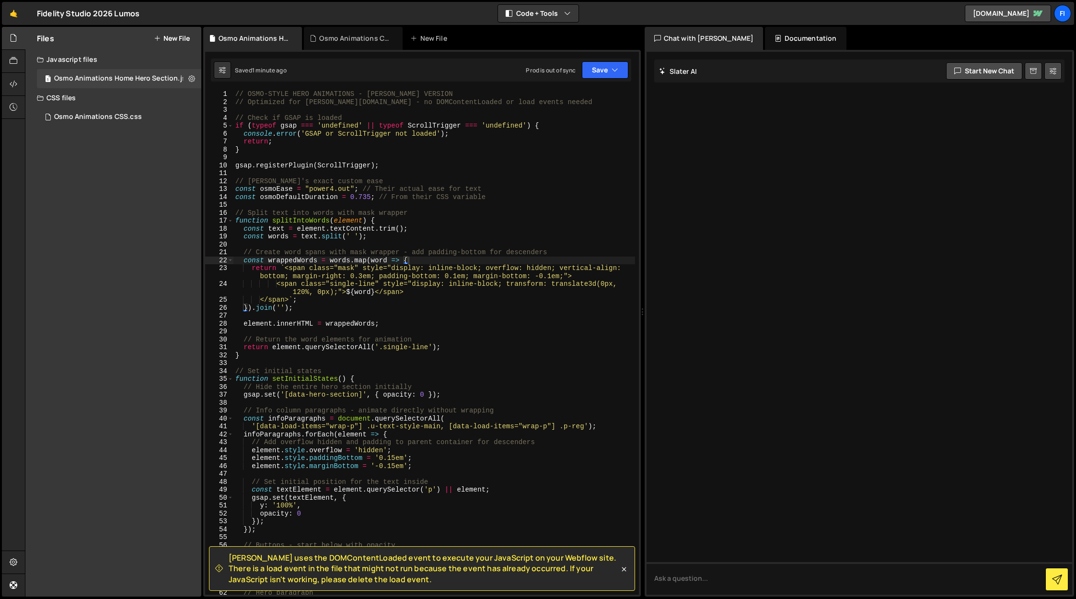
click at [461, 330] on div "// OSMO-STYLE HERO ANIMATIONS - [PERSON_NAME] VERSION // Optimized for [PERSON_…" at bounding box center [434, 350] width 402 height 520
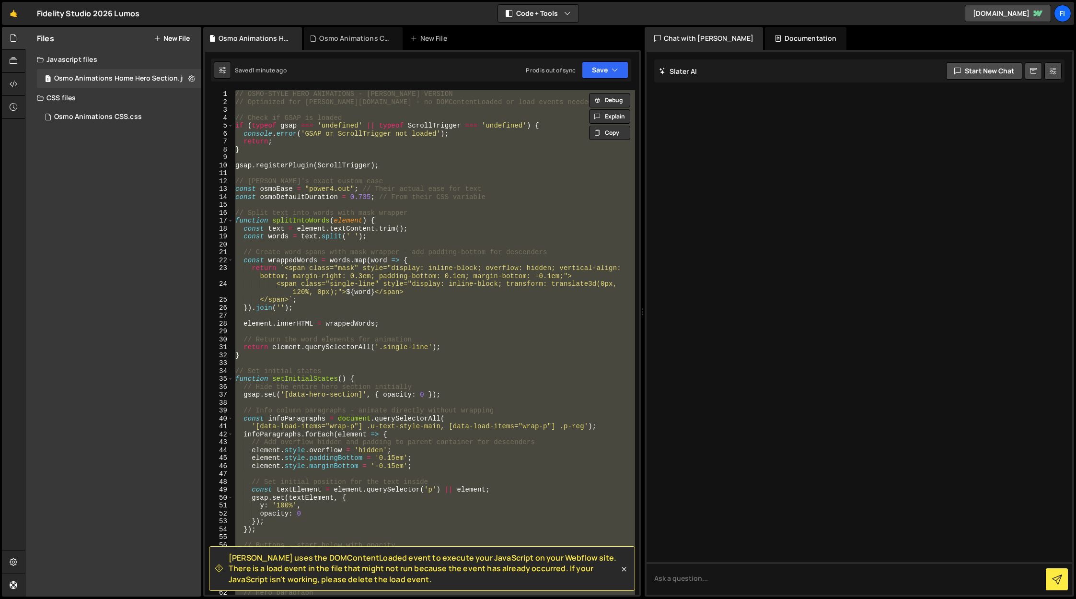
paste textarea ")();"
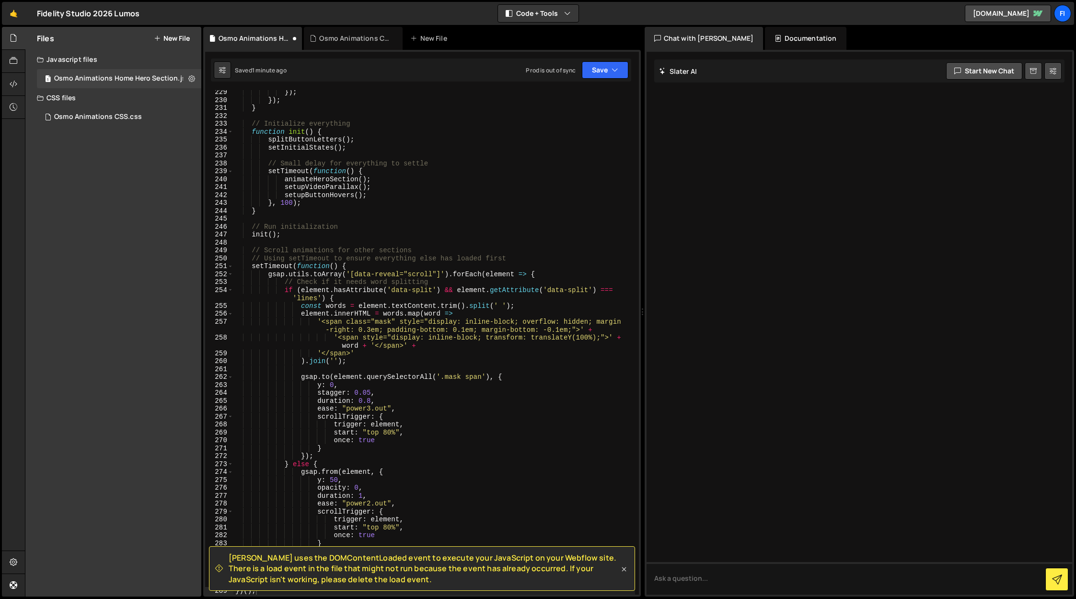
click at [624, 571] on icon at bounding box center [624, 569] width 10 height 10
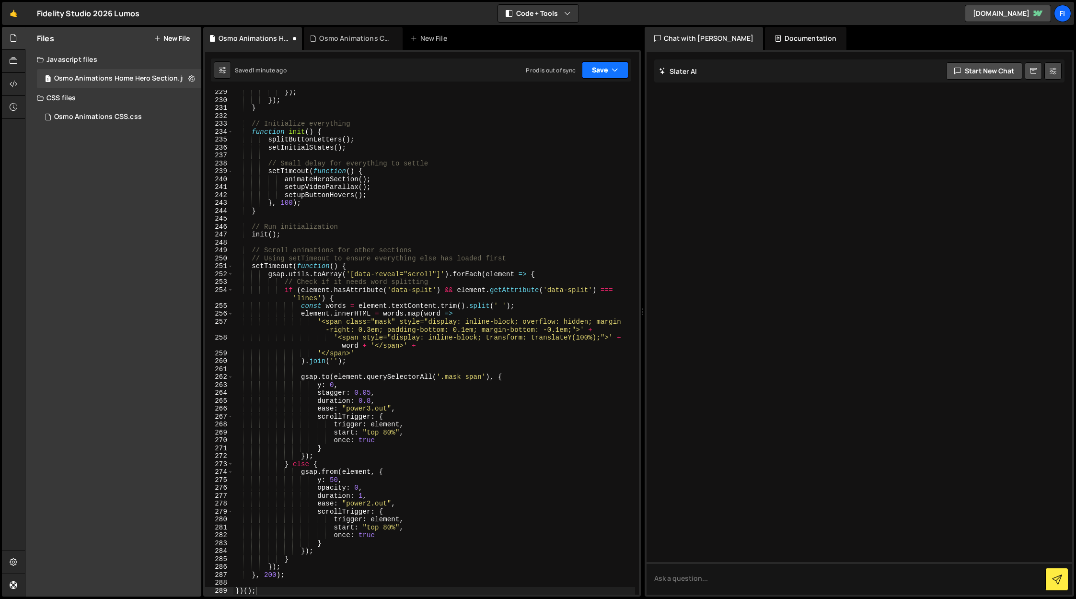
click at [608, 72] on button "Save" at bounding box center [605, 69] width 47 height 17
click at [606, 132] on icon at bounding box center [606, 131] width 7 height 10
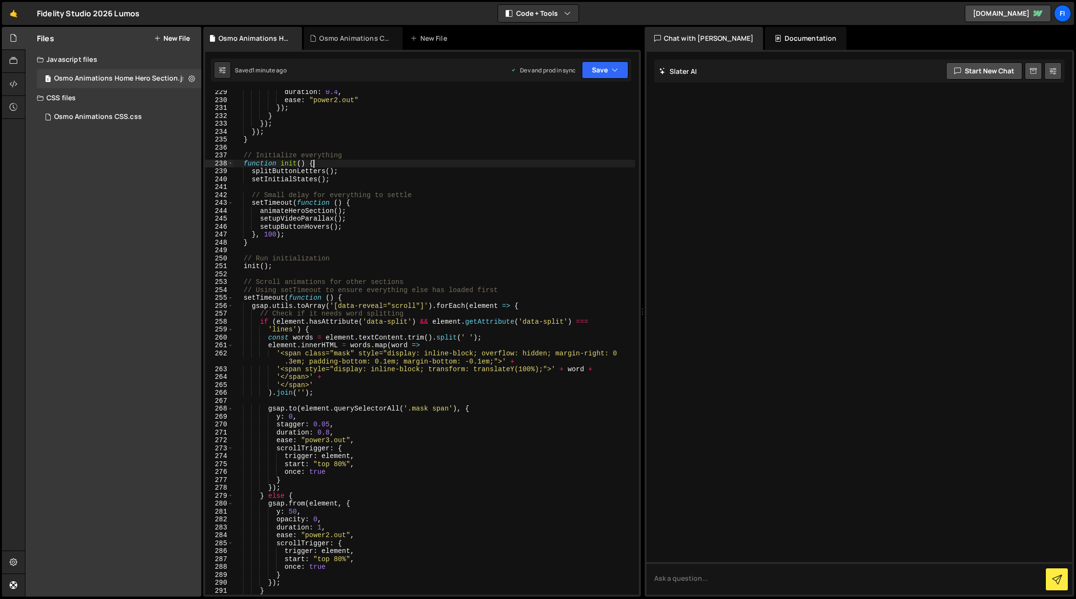
click at [481, 165] on div "duration : 0.4 , ease : "power2.out" }) ; } }) ; }) ; } // Initialize everythin…" at bounding box center [434, 348] width 402 height 520
type textarea "})();"
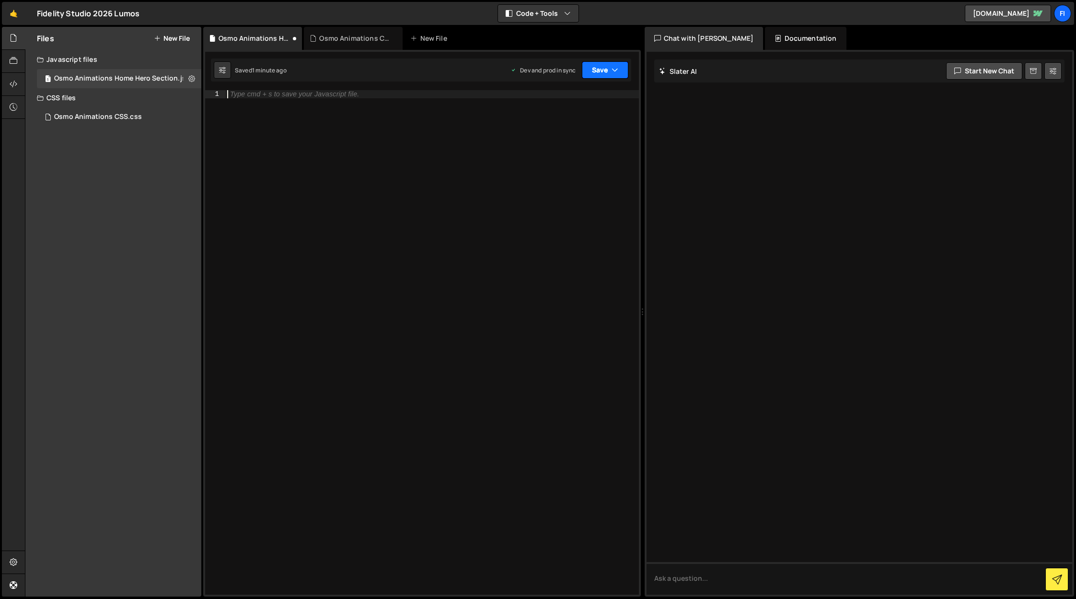
click at [600, 70] on button "Save" at bounding box center [605, 69] width 47 height 17
click at [582, 140] on div "Saved 1 minute ago" at bounding box center [573, 135] width 100 height 12
